Goal: Navigation & Orientation: Find specific page/section

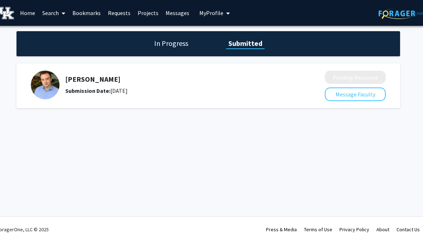
scroll to position [0, 7]
click at [173, 43] on h1 "In Progress" at bounding box center [171, 43] width 38 height 10
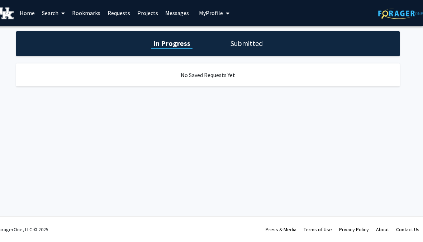
click at [238, 38] on h1 "Submitted" at bounding box center [246, 43] width 37 height 10
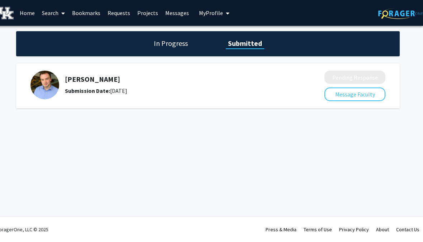
click at [218, 8] on button "My Profile" at bounding box center [214, 13] width 35 height 26
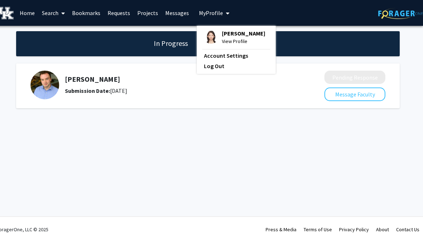
click at [178, 15] on link "Messages" at bounding box center [177, 12] width 31 height 25
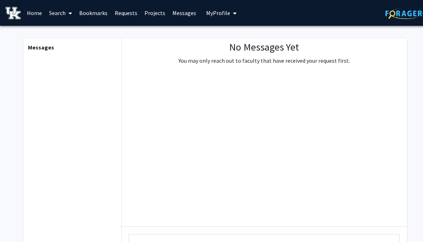
click at [155, 10] on link "Projects" at bounding box center [155, 12] width 28 height 25
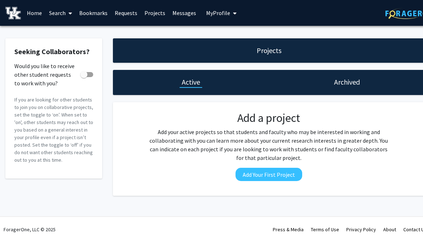
click at [129, 15] on link "Requests" at bounding box center [126, 12] width 30 height 25
